Goal: Navigation & Orientation: Find specific page/section

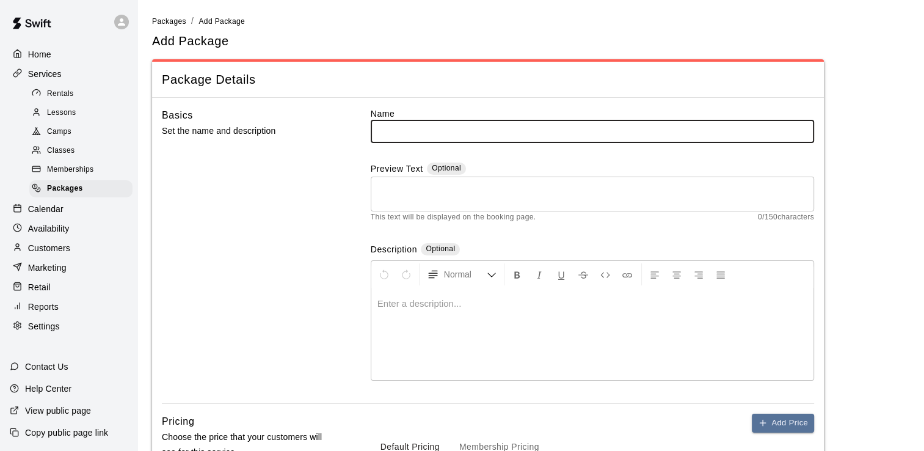
click at [56, 215] on p "Calendar" at bounding box center [45, 209] width 35 height 12
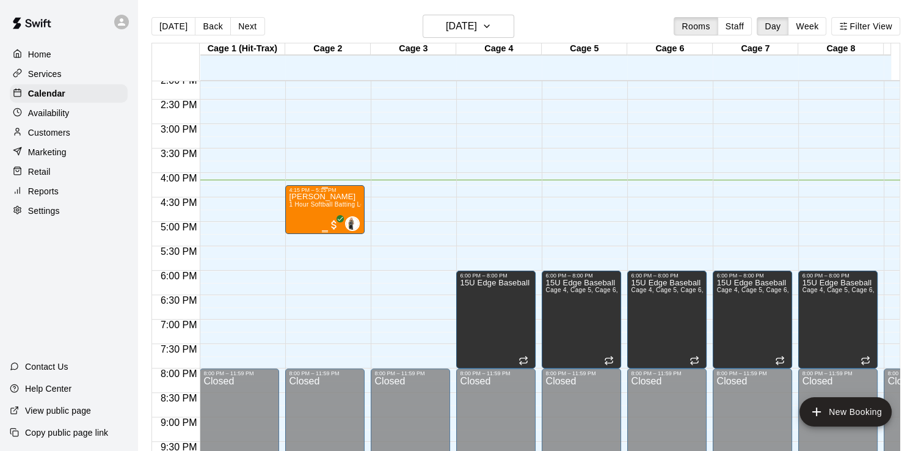
scroll to position [751, 0]
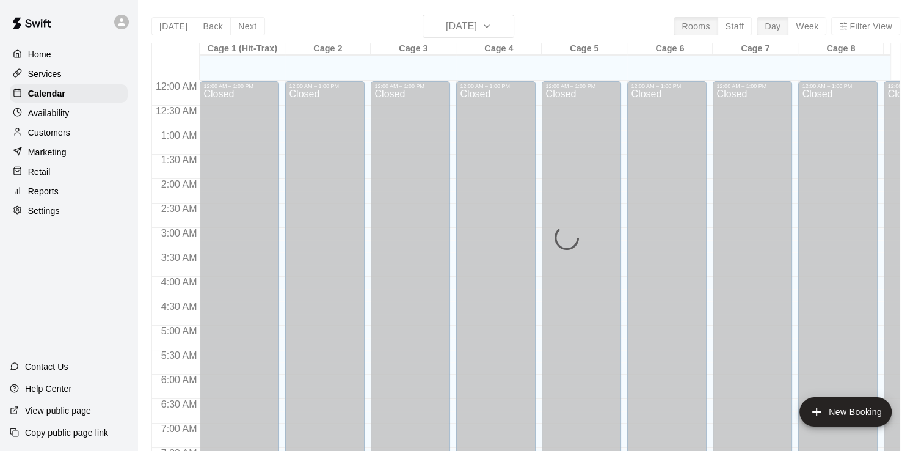
scroll to position [751, 0]
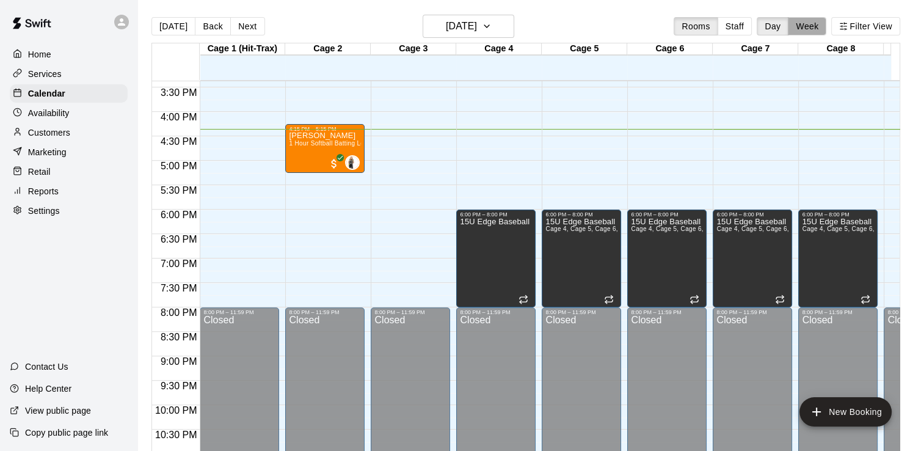
click at [826, 22] on button "Week" at bounding box center [807, 26] width 38 height 18
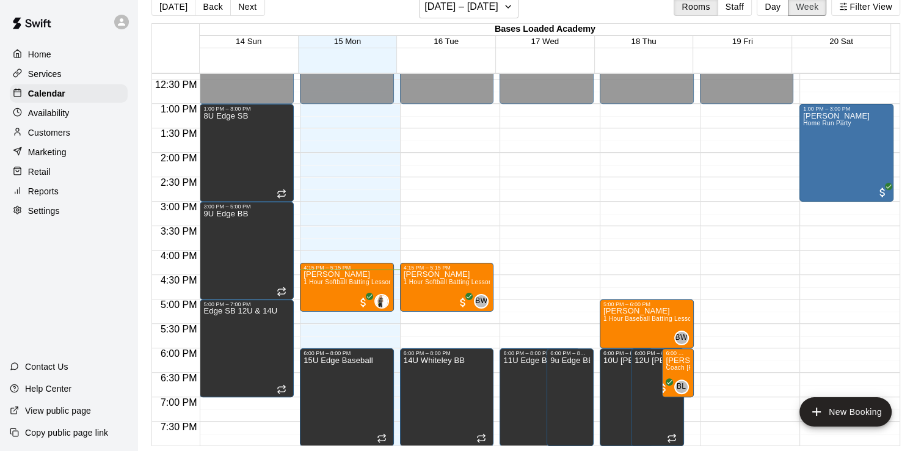
scroll to position [495, 0]
